Goal: Task Accomplishment & Management: Use online tool/utility

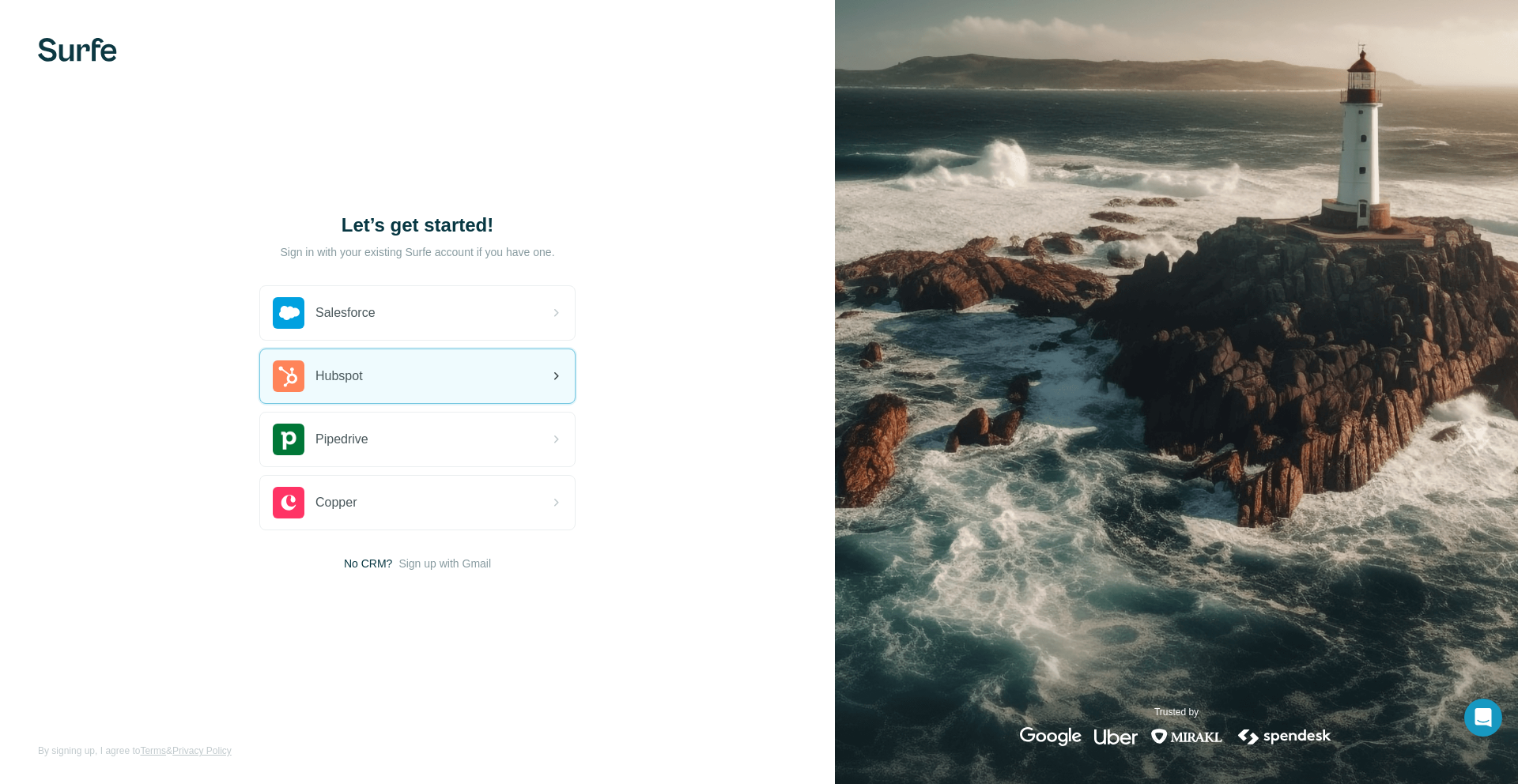
click at [404, 370] on div "Hubspot" at bounding box center [417, 376] width 315 height 53
click at [465, 377] on div "Hubspot" at bounding box center [417, 376] width 315 height 53
click at [415, 390] on div "Hubspot" at bounding box center [417, 376] width 315 height 53
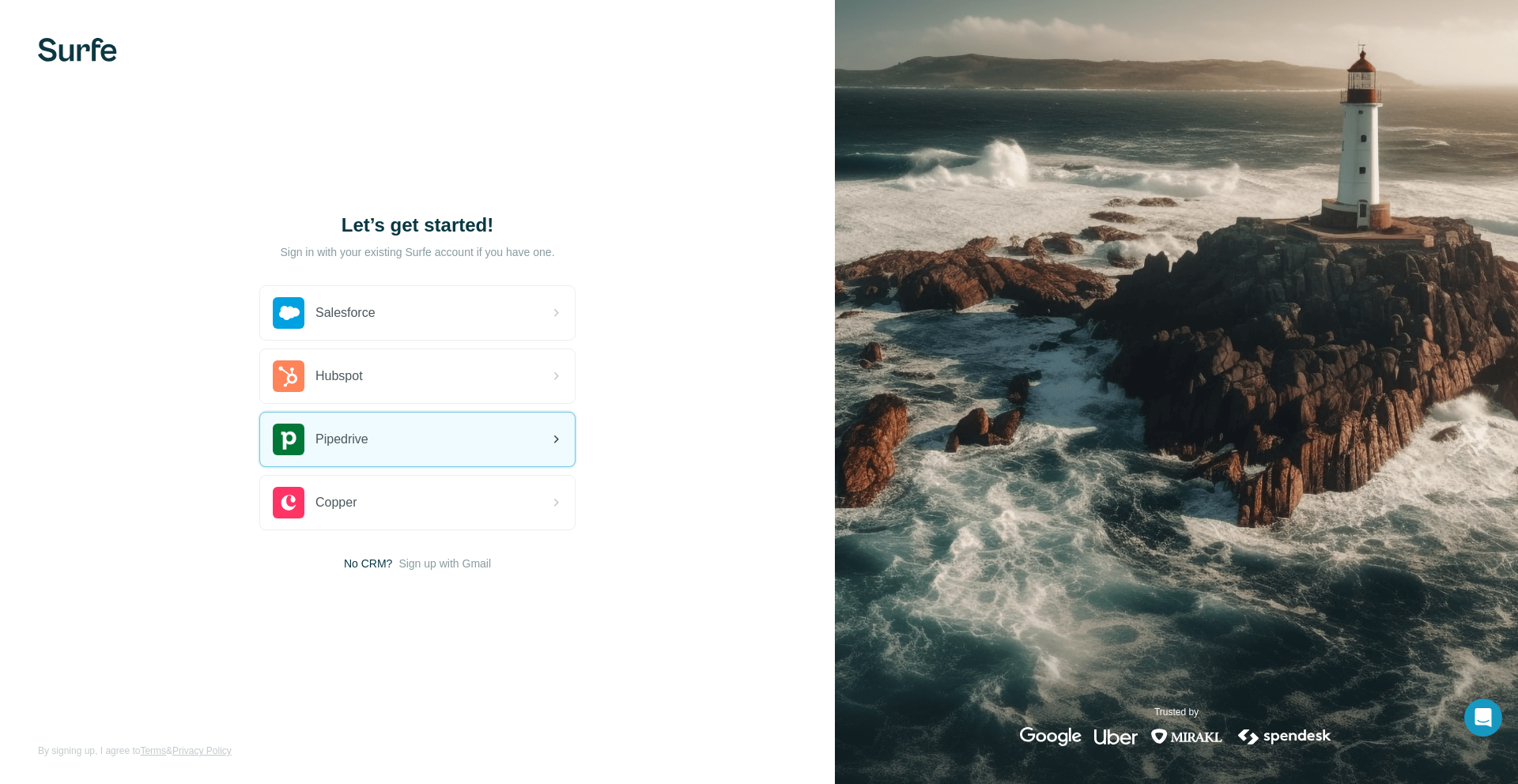
click at [446, 439] on div "Pipedrive" at bounding box center [417, 439] width 315 height 53
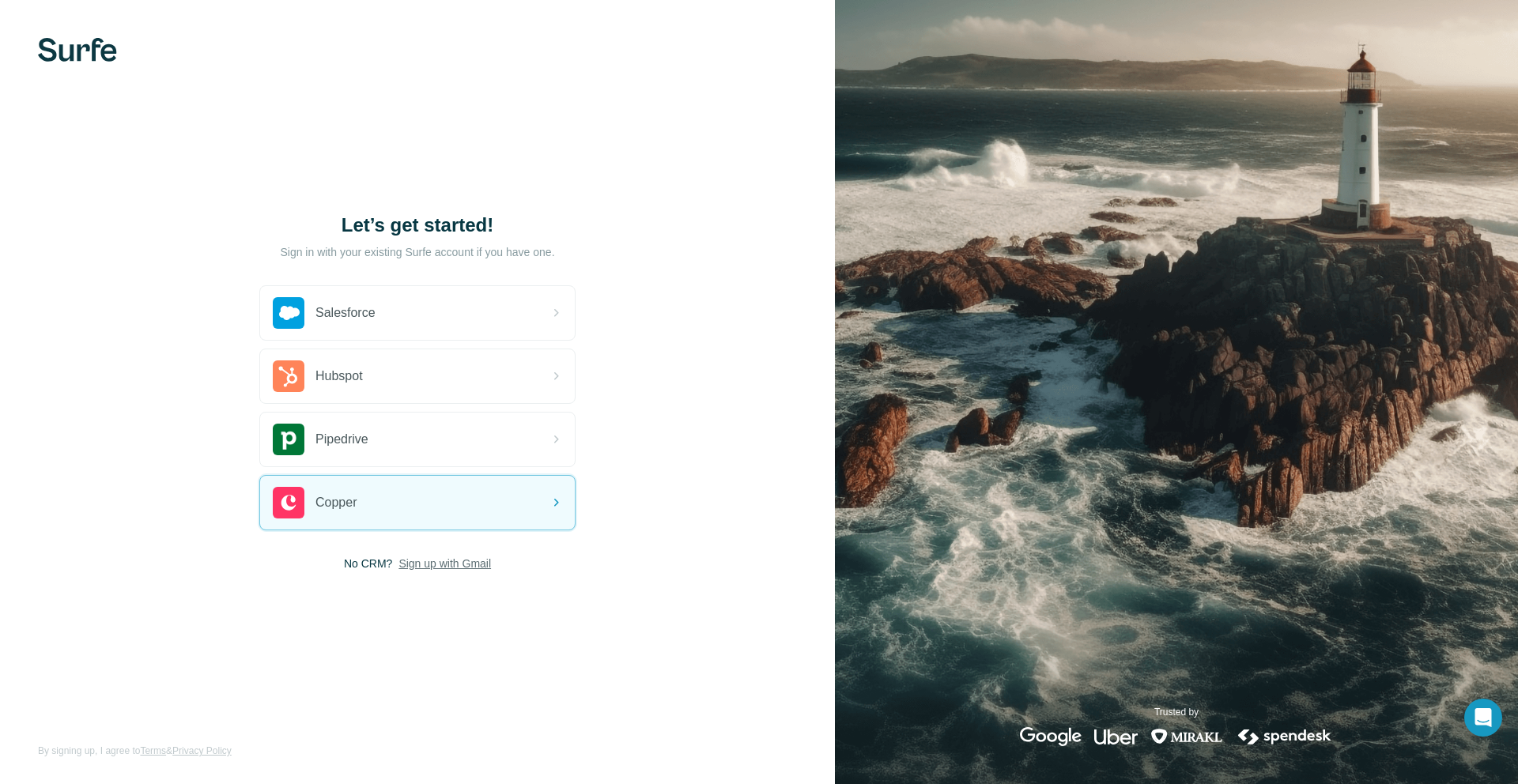
click at [414, 565] on span "Sign up with Gmail" at bounding box center [445, 563] width 93 height 16
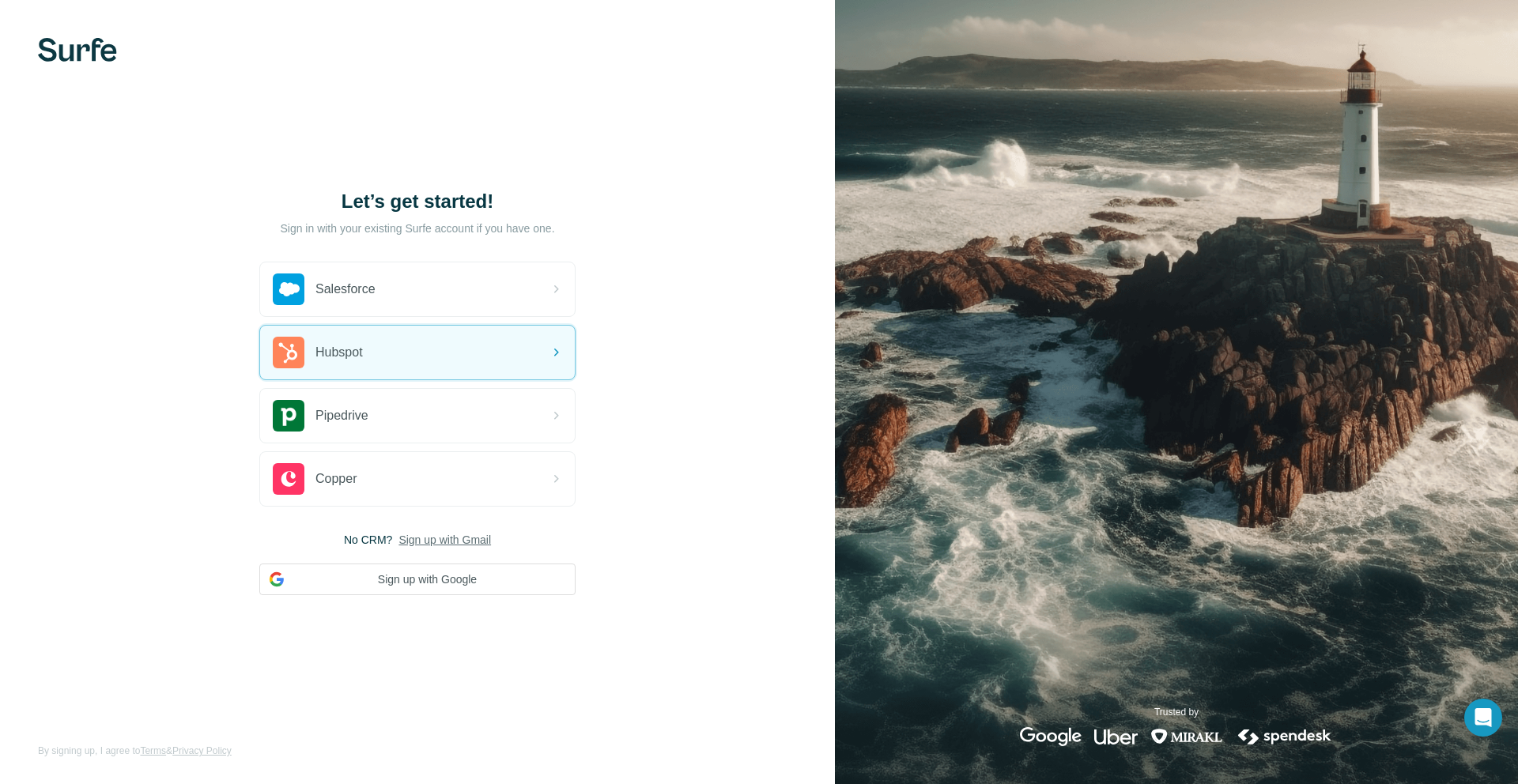
click at [443, 602] on div "Let’s get started! Sign in with your existing Surfe account if you have one. Sa…" at bounding box center [417, 392] width 835 height 784
click at [444, 600] on div "Let’s get started! Sign in with your existing Surfe account if you have one. Sa…" at bounding box center [417, 392] width 835 height 784
click at [446, 597] on div "Let’s get started! Sign in with your existing Surfe account if you have one. Sa…" at bounding box center [417, 392] width 835 height 784
click at [449, 593] on button "Sign up with Google" at bounding box center [417, 579] width 316 height 32
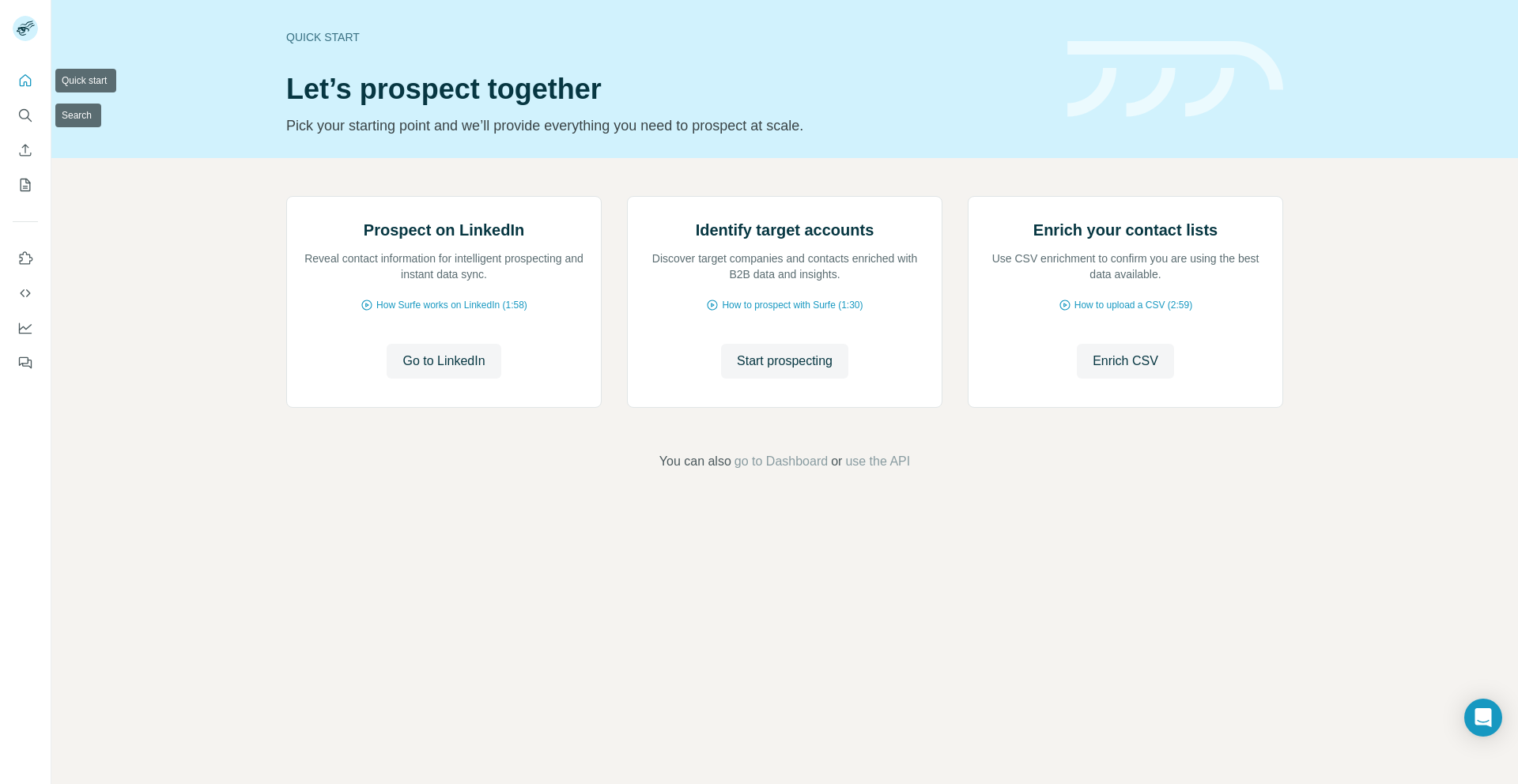
click at [28, 69] on button "Quick start" at bounding box center [25, 81] width 25 height 28
click at [20, 84] on icon "Quick start" at bounding box center [26, 81] width 12 height 12
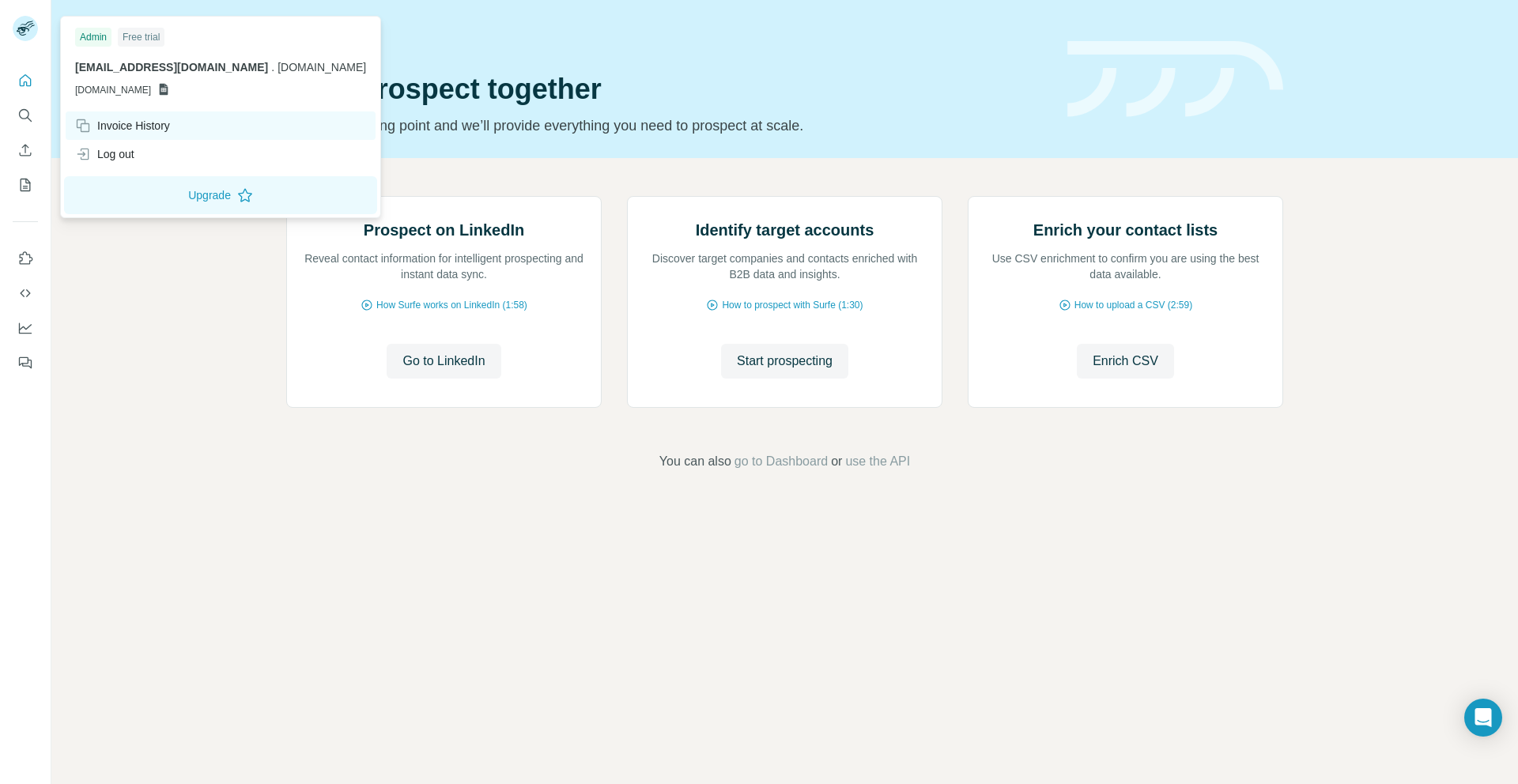
click at [145, 118] on div "Invoice History" at bounding box center [123, 125] width 95 height 16
click at [193, 136] on div "Invoice History" at bounding box center [221, 125] width 310 height 28
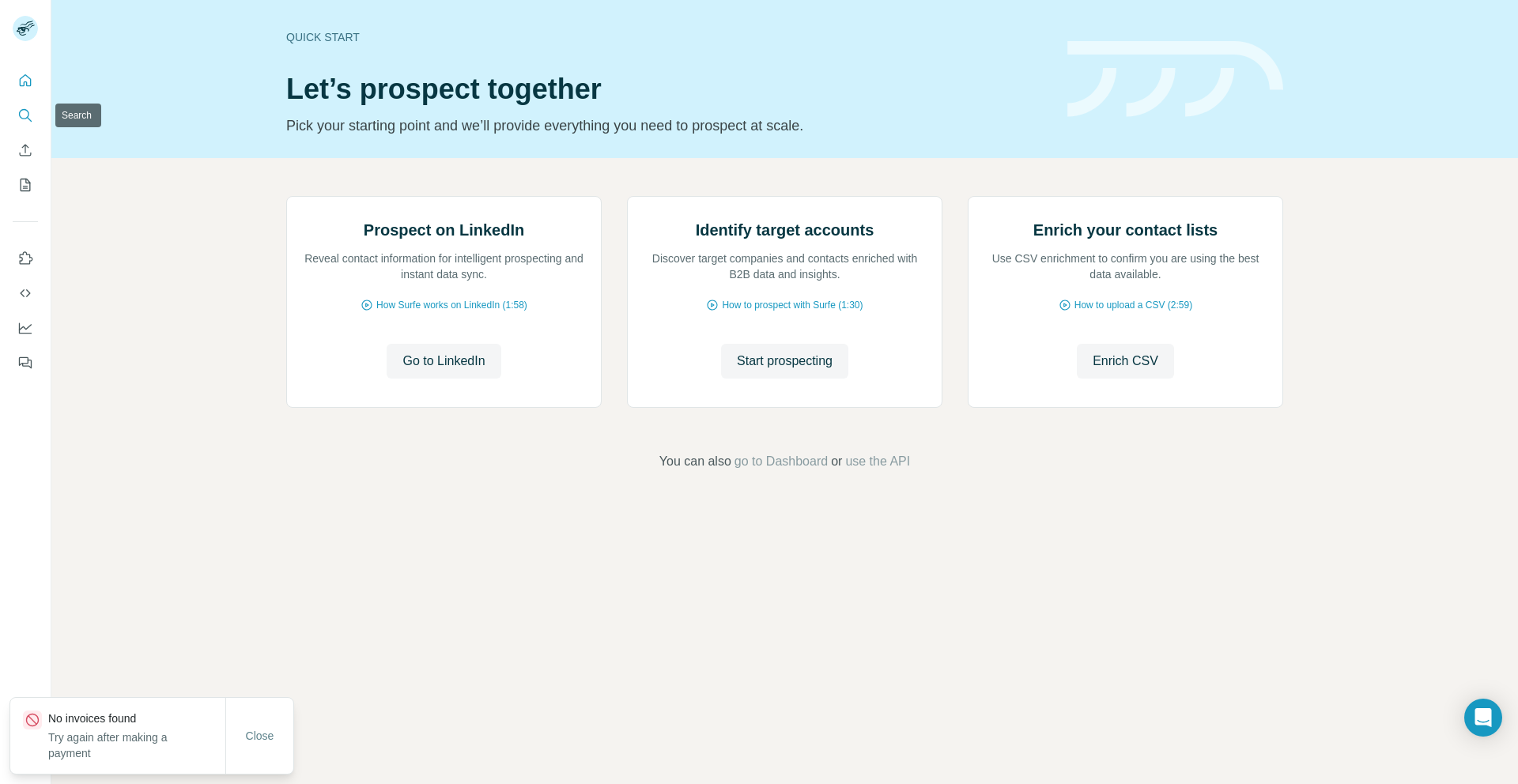
click at [32, 116] on icon "Search" at bounding box center [25, 116] width 16 height 16
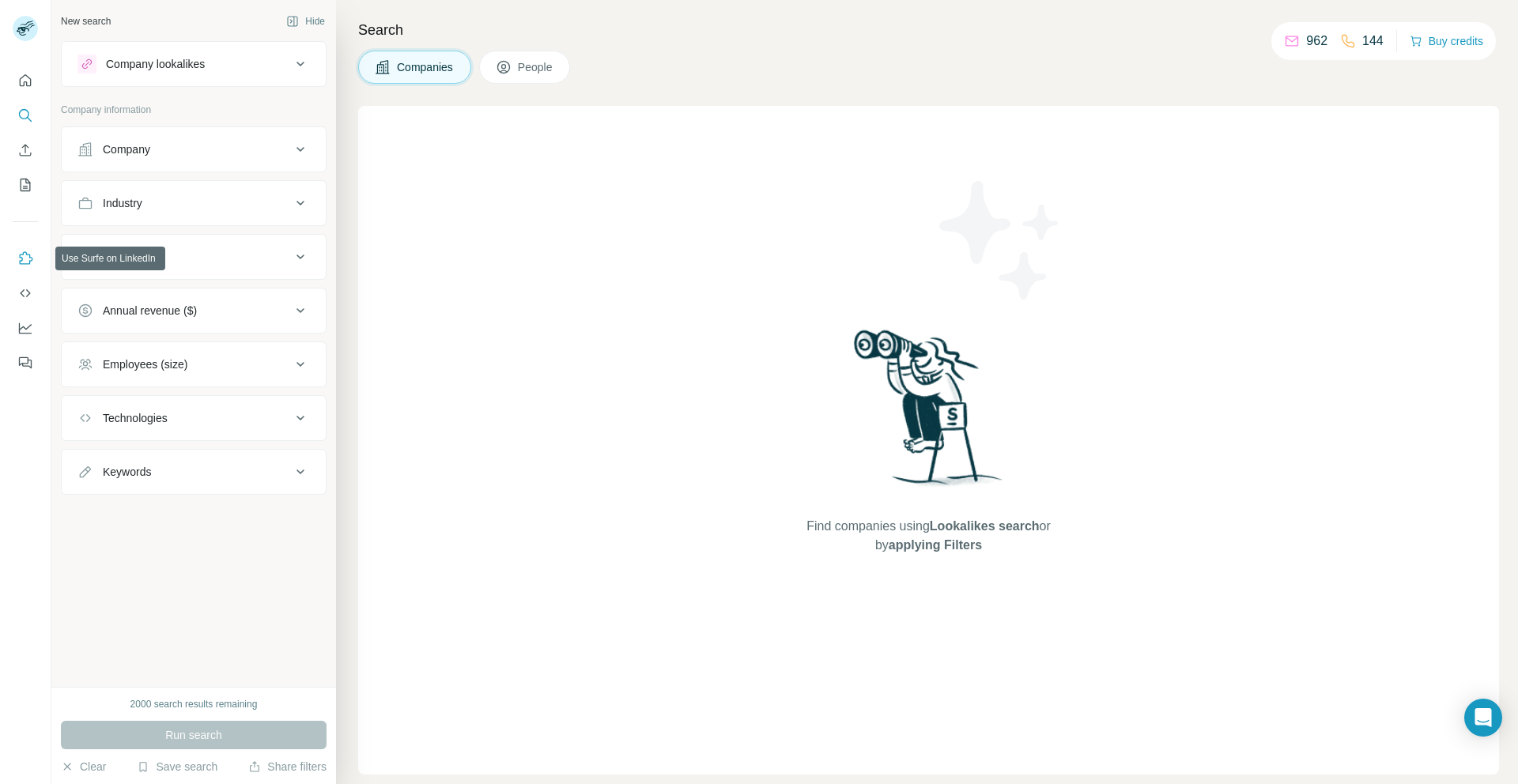
click at [25, 270] on button "Use Surfe on LinkedIn" at bounding box center [25, 258] width 25 height 28
click at [21, 75] on icon "Quick start" at bounding box center [25, 81] width 16 height 16
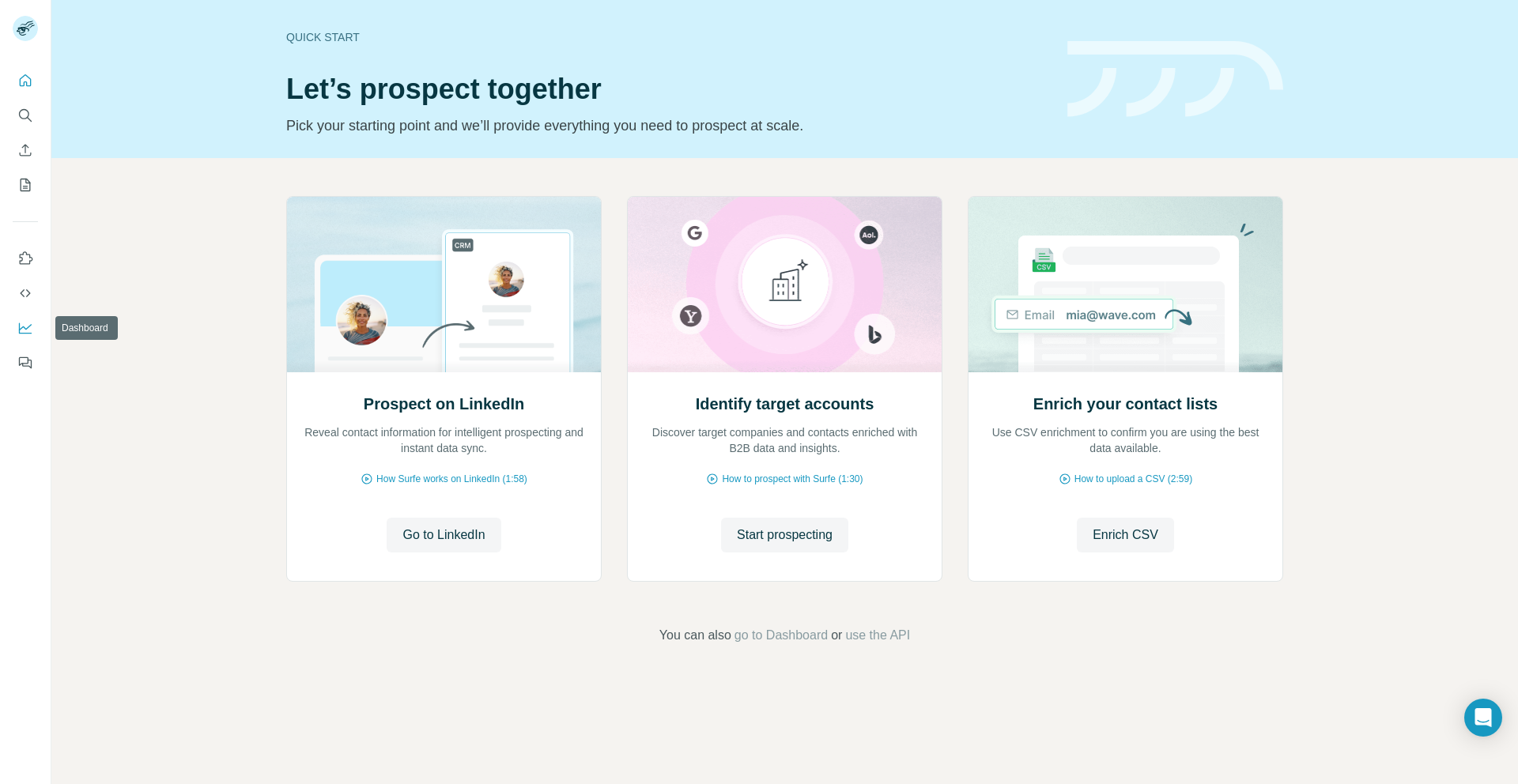
click at [37, 328] on button "Dashboard" at bounding box center [25, 328] width 25 height 28
click at [21, 103] on button "Search" at bounding box center [25, 115] width 25 height 28
